Goal: Obtain resource: Obtain resource

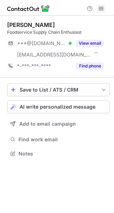
scroll to position [149, 114]
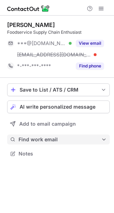
click at [71, 139] on span "Find work email" at bounding box center [59, 139] width 82 height 6
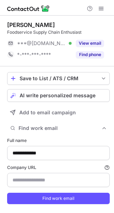
scroll to position [213, 109]
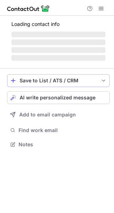
scroll to position [155, 114]
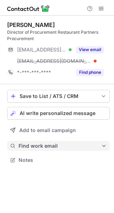
click at [57, 145] on span "Find work email" at bounding box center [59, 146] width 82 height 6
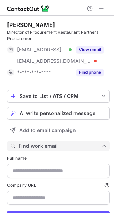
type input "**********"
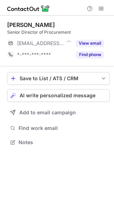
scroll to position [138, 114]
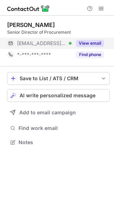
click at [90, 42] on button "View email" at bounding box center [90, 43] width 28 height 7
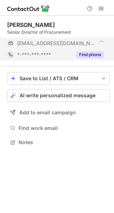
scroll to position [149, 114]
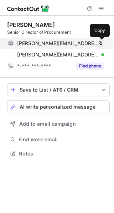
click at [100, 43] on span at bounding box center [100, 44] width 6 height 6
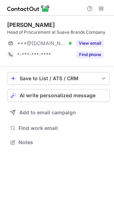
scroll to position [138, 114]
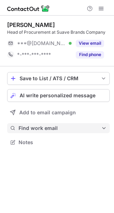
click at [57, 129] on span "Find work email" at bounding box center [59, 128] width 82 height 6
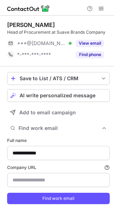
type input "*********"
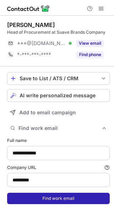
click at [60, 204] on button "Find work email" at bounding box center [58, 198] width 102 height 11
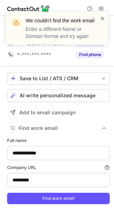
click at [102, 18] on span at bounding box center [103, 18] width 6 height 7
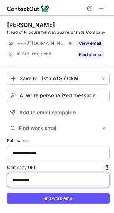
drag, startPoint x: 45, startPoint y: 187, endPoint x: -15, endPoint y: 187, distance: 60.8
click at [0, 187] on html "**********" at bounding box center [57, 106] width 114 height 213
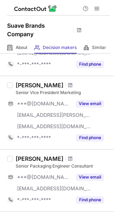
scroll to position [107, 0]
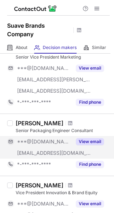
click at [83, 138] on button "View email" at bounding box center [90, 141] width 28 height 7
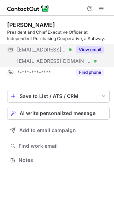
scroll to position [155, 114]
click at [87, 51] on button "View email" at bounding box center [90, 49] width 28 height 7
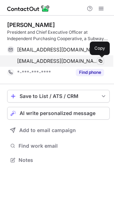
click at [102, 60] on span at bounding box center [100, 61] width 6 height 6
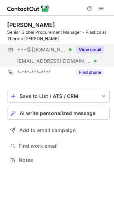
scroll to position [155, 114]
click at [95, 48] on button "View email" at bounding box center [90, 49] width 28 height 7
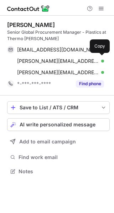
scroll to position [167, 114]
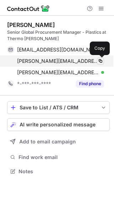
click at [98, 60] on span at bounding box center [100, 61] width 6 height 6
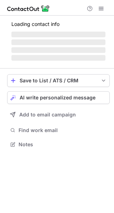
scroll to position [149, 114]
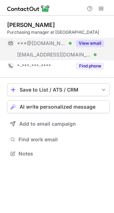
click at [97, 42] on button "View email" at bounding box center [90, 43] width 28 height 7
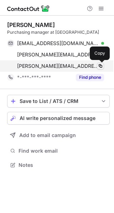
click at [100, 66] on span at bounding box center [100, 66] width 6 height 6
